Goal: Task Accomplishment & Management: Manage account settings

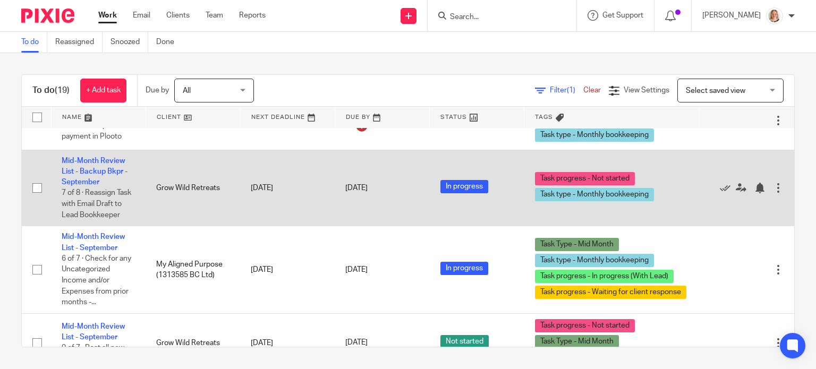
scroll to position [1104, 0]
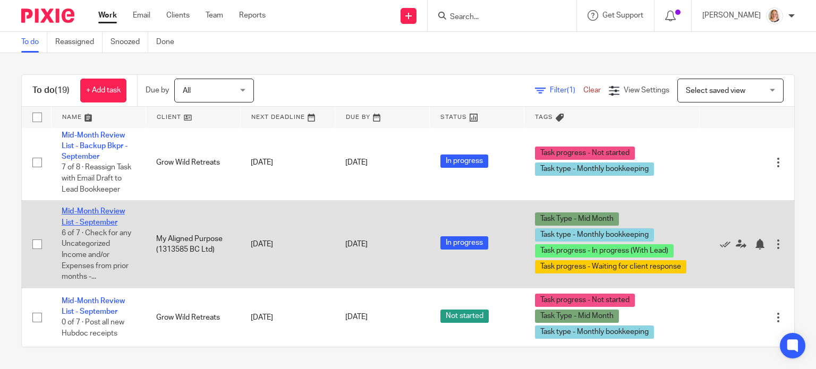
click at [110, 208] on link "Mid-Month Review List - September" at bounding box center [93, 217] width 63 height 18
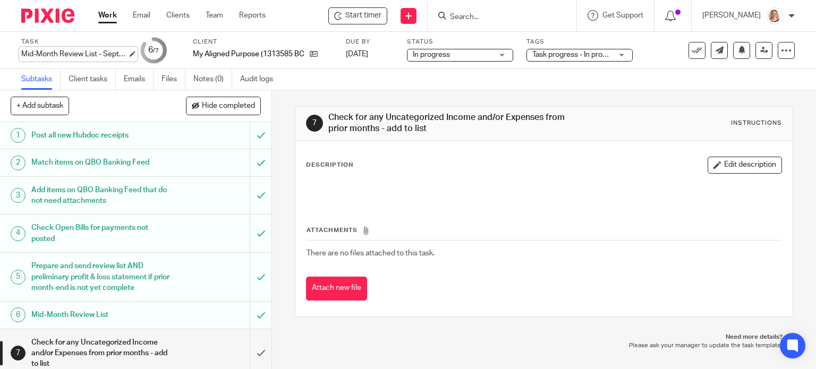
click at [127, 53] on div "Mid-Month Review List - September Save Mid-Month Review List - September" at bounding box center [74, 54] width 106 height 11
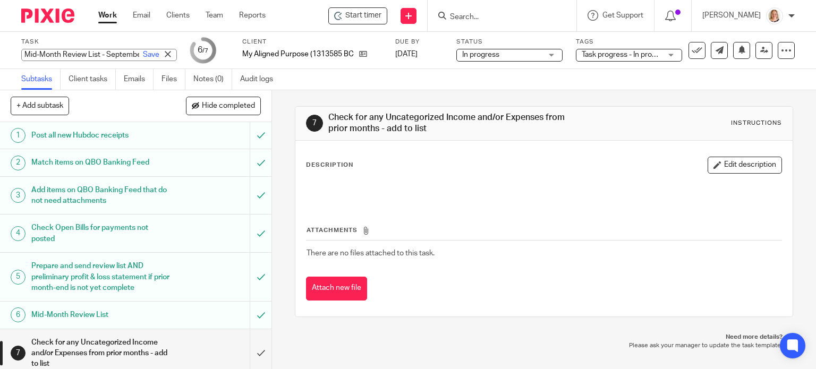
click at [113, 52] on input "Mid-Month Review List - September" at bounding box center [99, 55] width 156 height 12
type input "Mid-Month Review List - September - RL Sent"
click at [143, 55] on link "Save" at bounding box center [151, 54] width 16 height 11
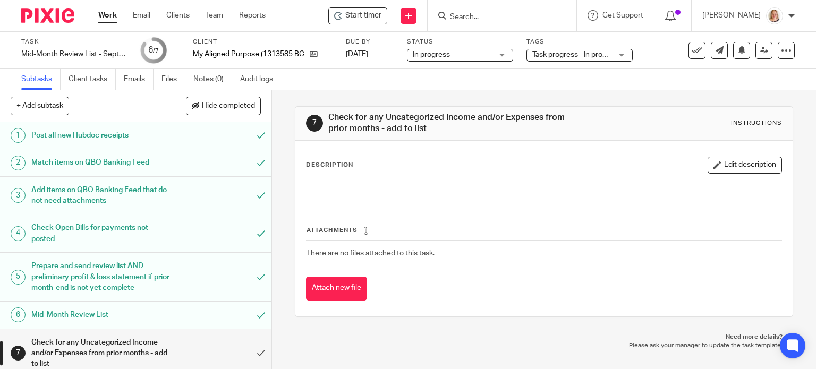
click at [470, 15] on input "Search" at bounding box center [497, 18] width 96 height 10
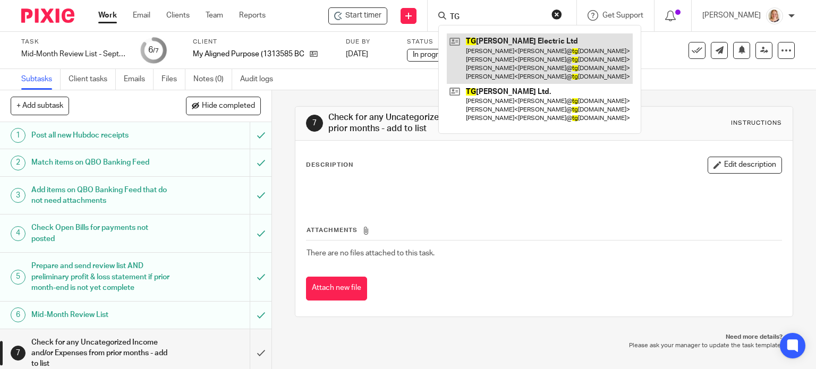
type input "TG"
click at [470, 62] on link at bounding box center [540, 58] width 186 height 50
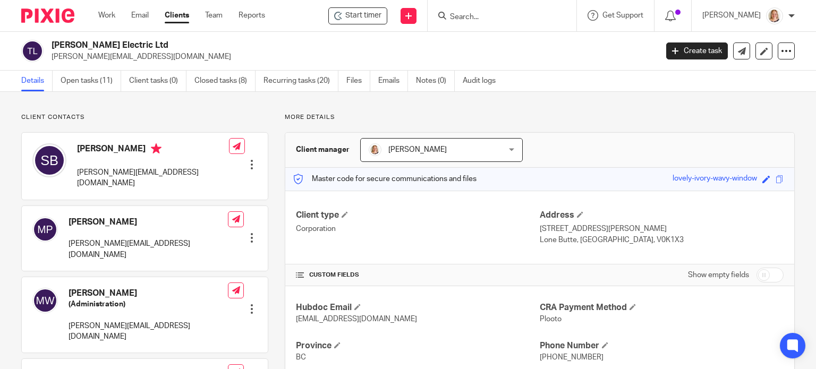
click at [506, 19] on input "Search" at bounding box center [497, 18] width 96 height 10
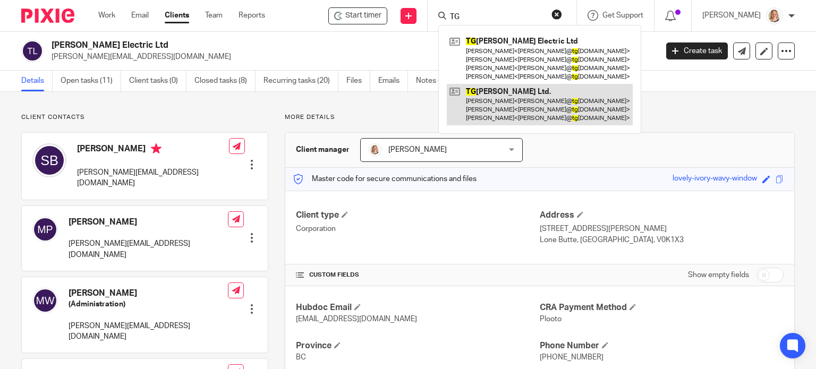
type input "TG"
click at [502, 102] on link at bounding box center [540, 105] width 186 height 42
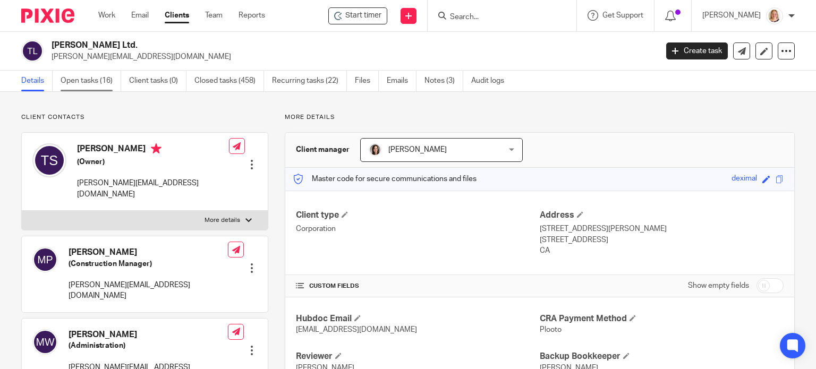
click at [104, 74] on link "Open tasks (16)" at bounding box center [91, 81] width 61 height 21
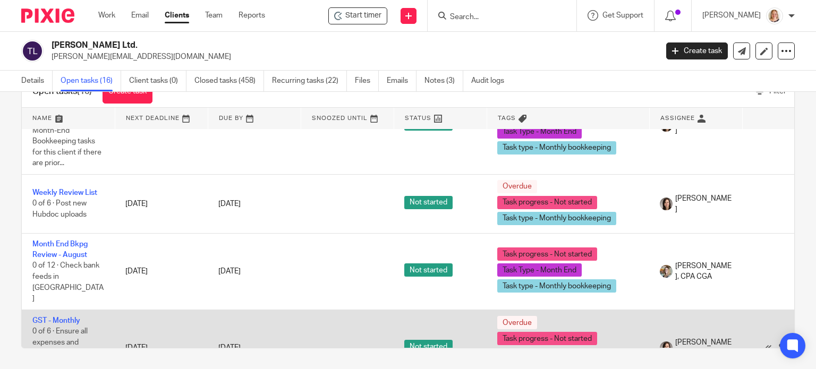
scroll to position [807, 0]
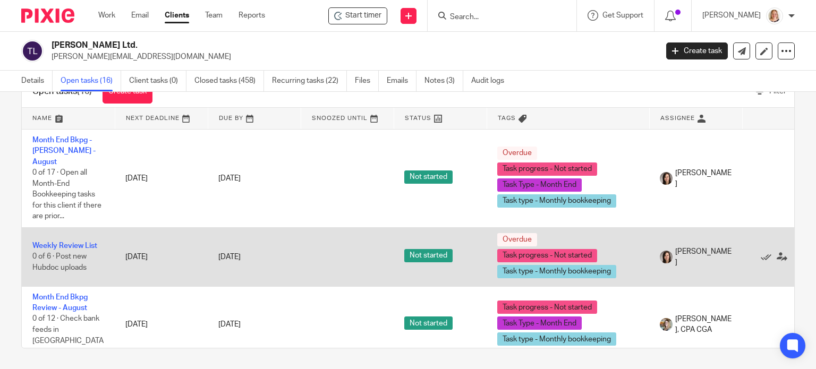
click at [300, 227] on td "Sep 15, 2025" at bounding box center [254, 256] width 93 height 59
click at [290, 227] on td "Sep 15, 2025" at bounding box center [254, 256] width 93 height 59
click at [72, 242] on link "Weekly Review List" at bounding box center [64, 245] width 65 height 7
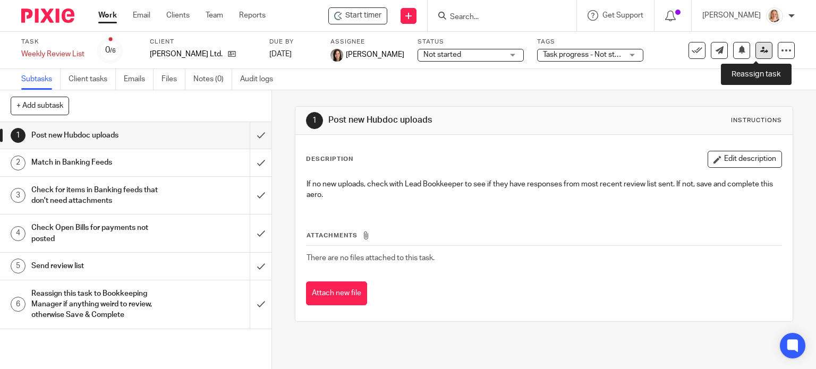
click at [760, 53] on icon at bounding box center [764, 50] width 8 height 8
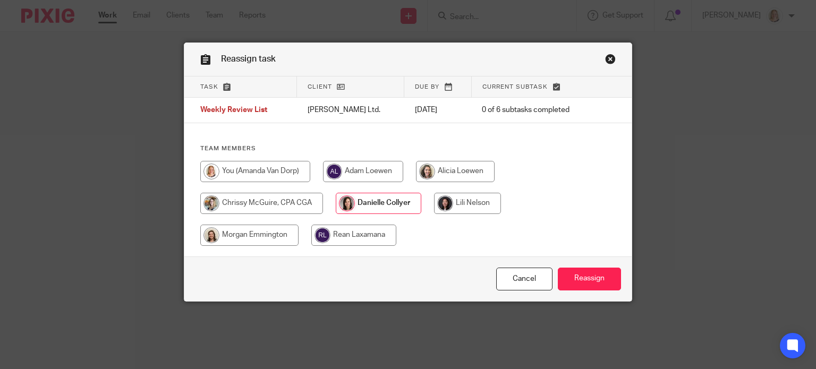
click at [235, 176] on input "radio" at bounding box center [255, 171] width 110 height 21
radio input "true"
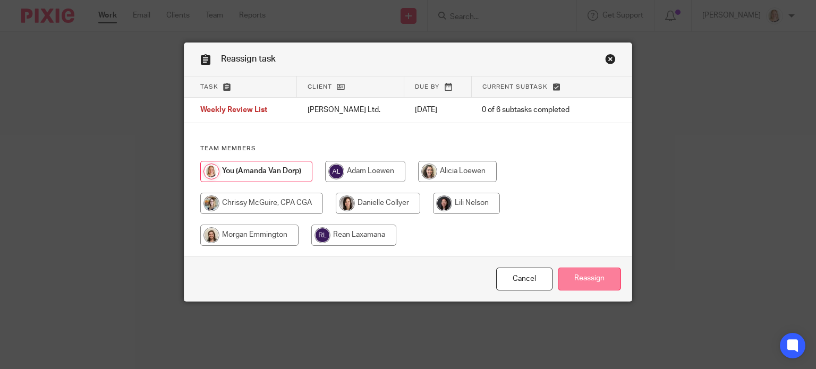
click at [562, 279] on input "Reassign" at bounding box center [589, 279] width 63 height 23
